Goal: Register for event/course: Register for event/course

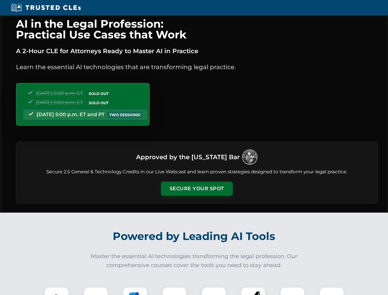
click at [197, 189] on button "Secure Your Spot" at bounding box center [197, 189] width 72 height 14
click at [57, 291] on img at bounding box center [57, 300] width 18 height 18
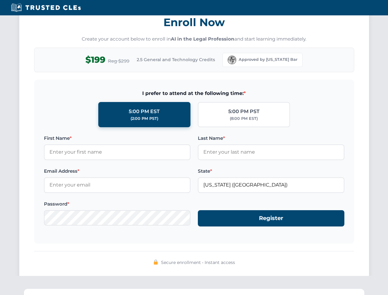
scroll to position [603, 0]
